Goal: Answer question/provide support: Share knowledge or assist other users

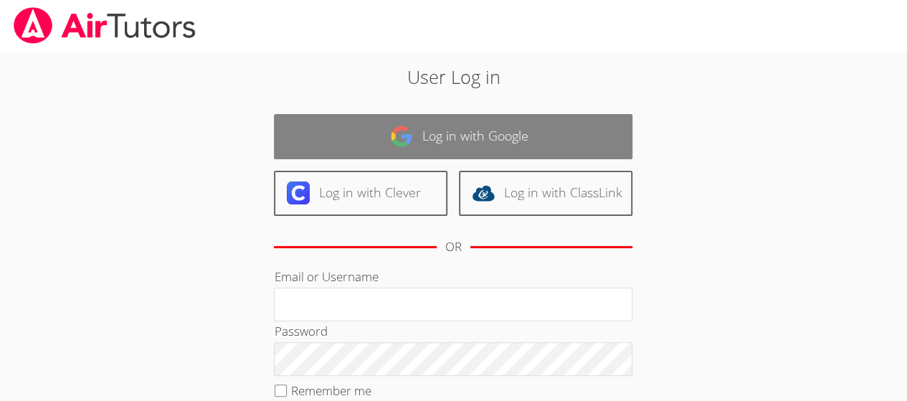
click at [543, 148] on link "Log in with Google" at bounding box center [453, 136] width 358 height 45
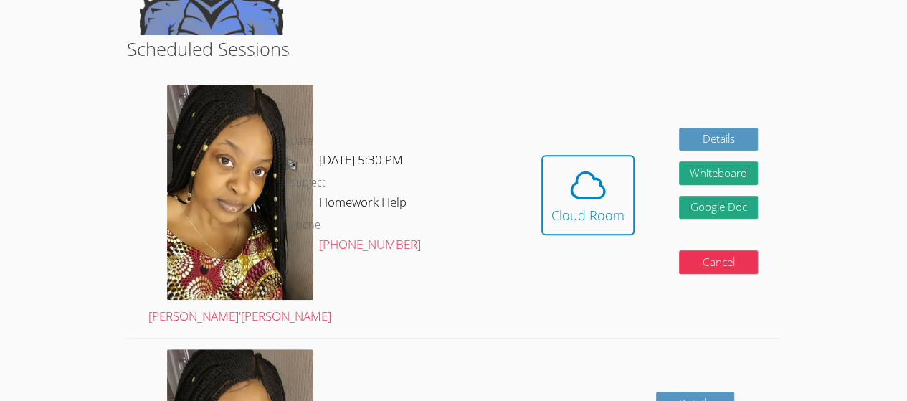
scroll to position [268, 0]
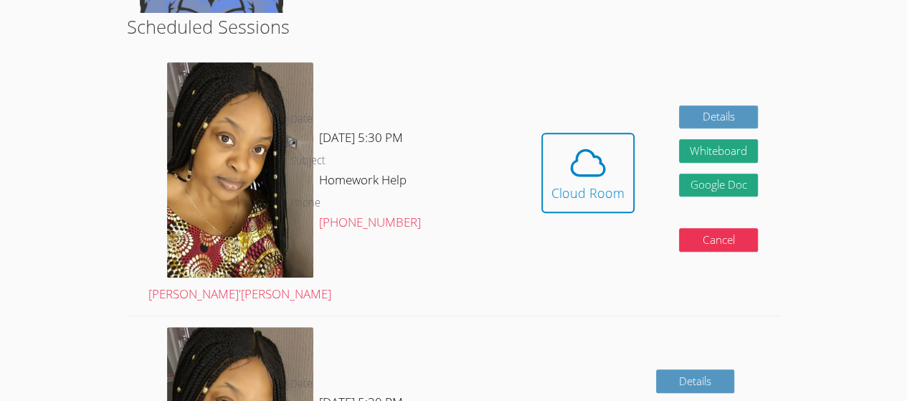
click at [571, 203] on link "Cloud Room" at bounding box center [587, 178] width 93 height 91
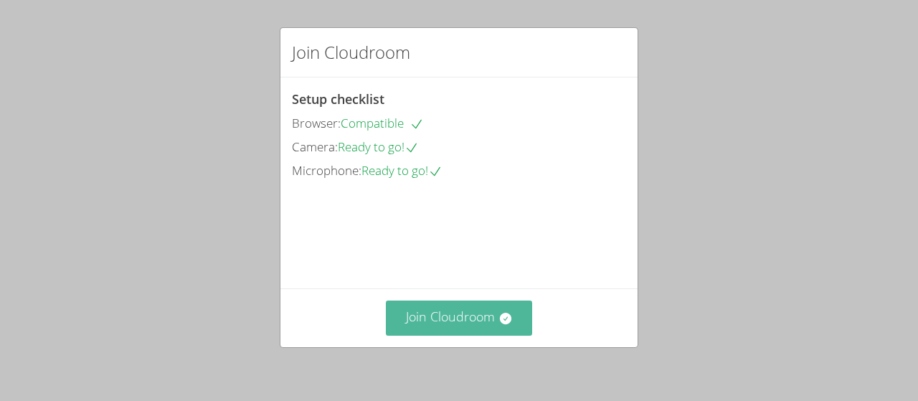
click at [475, 333] on button "Join Cloudroom" at bounding box center [459, 317] width 147 height 35
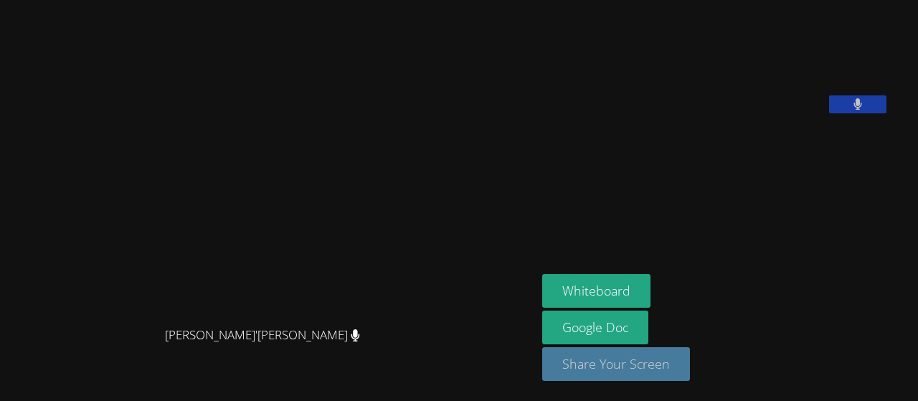
click at [676, 373] on button "Share Your Screen" at bounding box center [616, 364] width 148 height 34
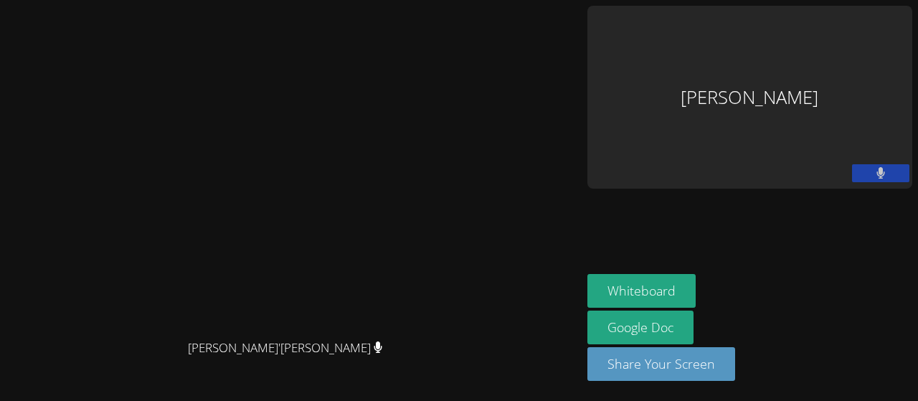
click at [884, 164] on button at bounding box center [880, 173] width 57 height 18
click at [876, 167] on icon at bounding box center [880, 173] width 9 height 12
click at [872, 167] on icon at bounding box center [879, 173] width 15 height 12
click at [861, 164] on button at bounding box center [880, 173] width 57 height 18
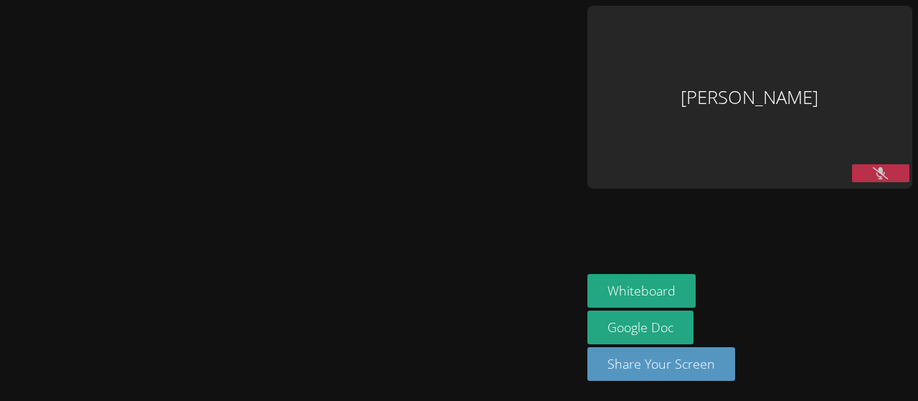
click at [861, 164] on button at bounding box center [880, 173] width 57 height 18
click at [398, 186] on video at bounding box center [290, 171] width 215 height 320
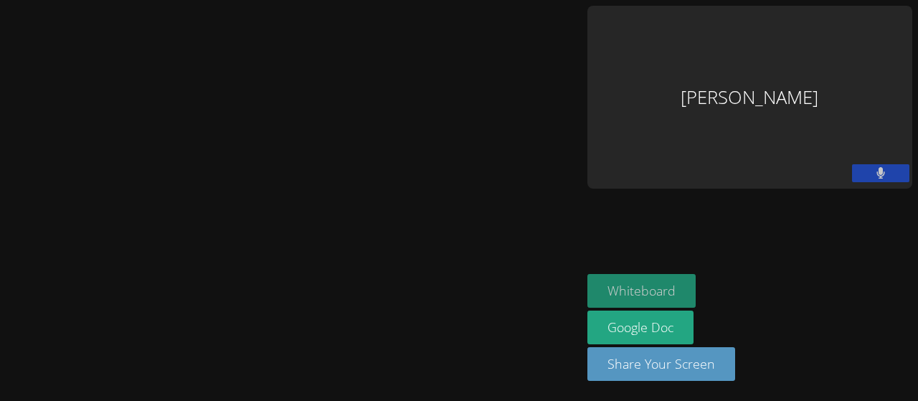
click at [695, 292] on button "Whiteboard" at bounding box center [641, 291] width 108 height 34
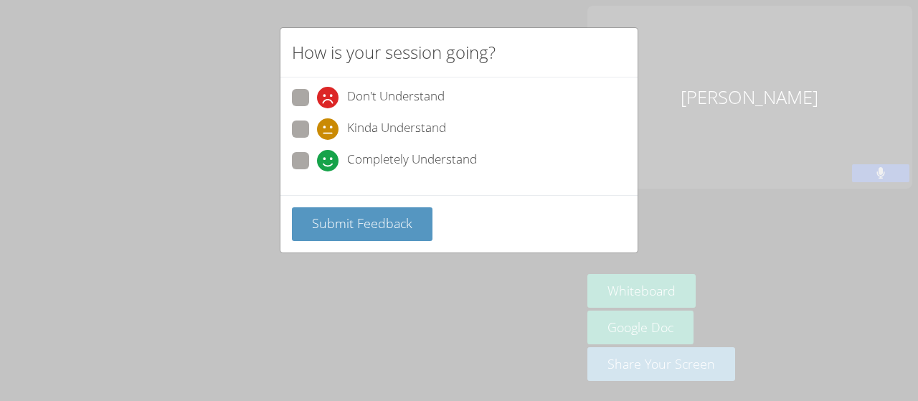
click at [317, 171] on span at bounding box center [317, 171] width 0 height 0
click at [317, 161] on input "Completely Understand" at bounding box center [323, 158] width 12 height 12
radio input "true"
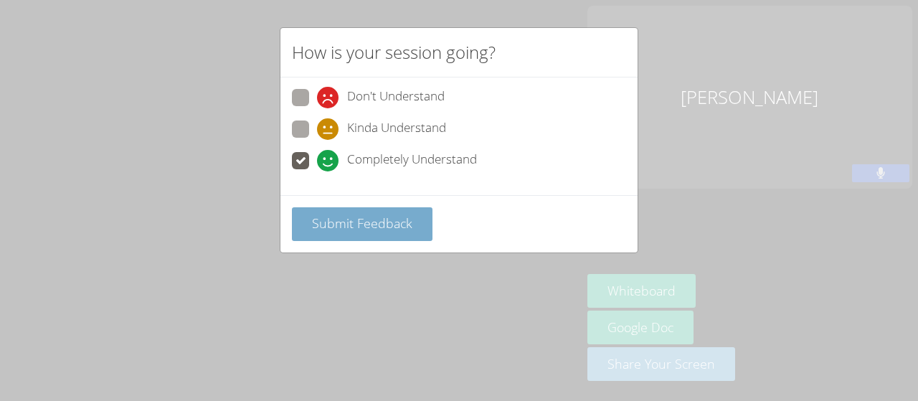
click at [367, 219] on span "Submit Feedback" at bounding box center [362, 222] width 100 height 17
